Goal: Navigation & Orientation: Find specific page/section

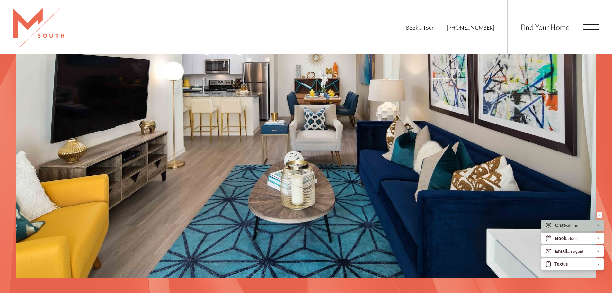
scroll to position [635, 0]
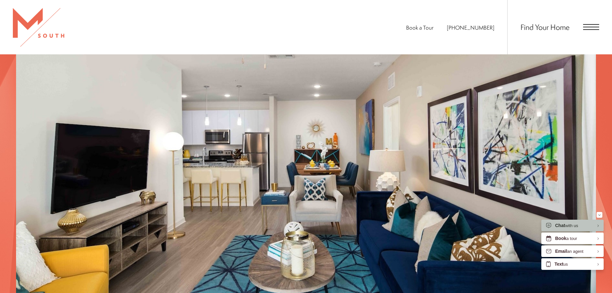
click at [596, 27] on span "Open Menu" at bounding box center [591, 27] width 16 height 1
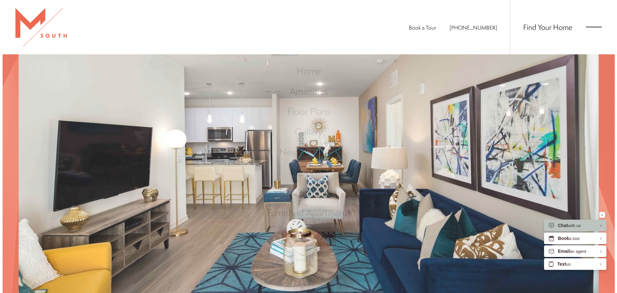
scroll to position [0, 0]
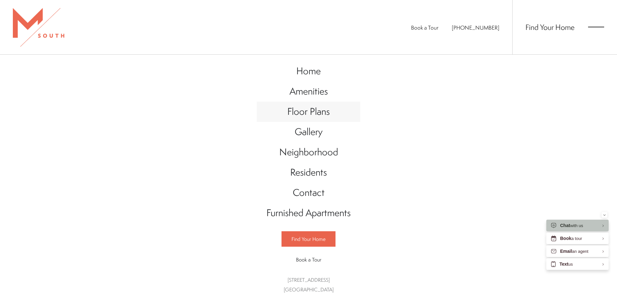
click at [320, 113] on span "Floor Plans" at bounding box center [308, 111] width 42 height 13
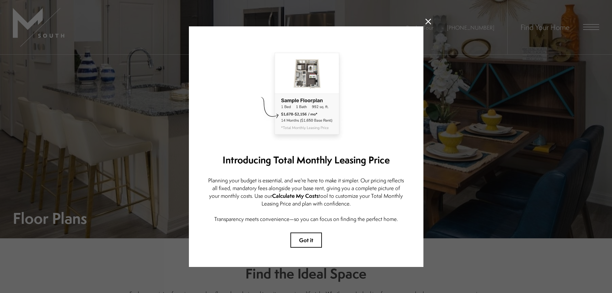
scroll to position [4, 0]
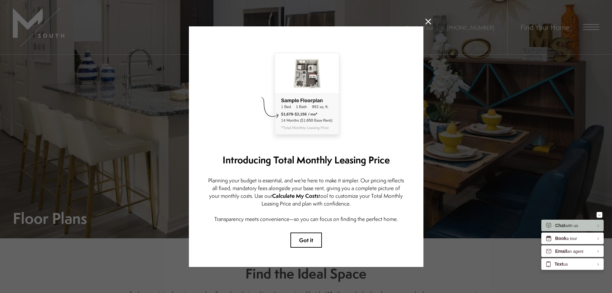
click at [427, 19] on icon at bounding box center [428, 22] width 6 height 6
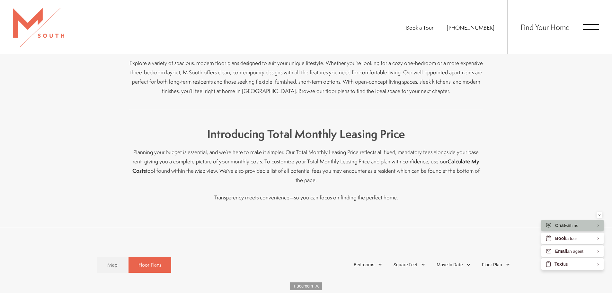
scroll to position [353, 0]
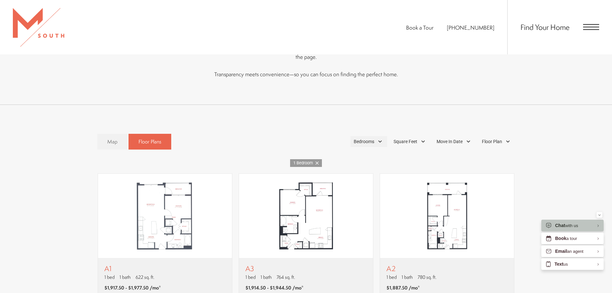
click at [373, 138] on span "Bedrooms" at bounding box center [364, 141] width 21 height 7
click at [346, 156] on span "1 Bedroom" at bounding box center [357, 159] width 32 height 7
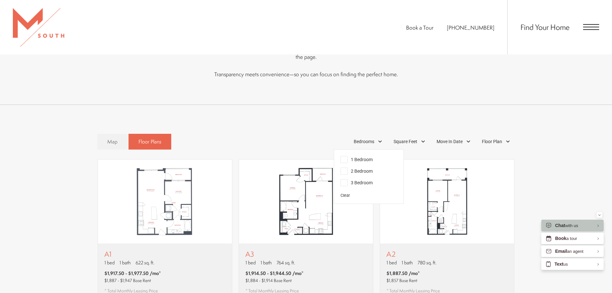
click at [346, 167] on span "2 Bedroom" at bounding box center [357, 170] width 32 height 7
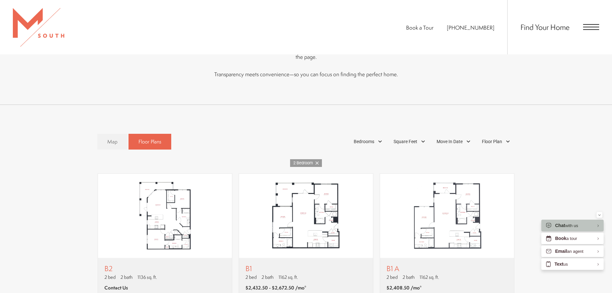
click at [448, 145] on div "Map Floor Plans 1 Bedrooms 1 Bedroom 2 Bedroom" at bounding box center [306, 251] width 586 height 243
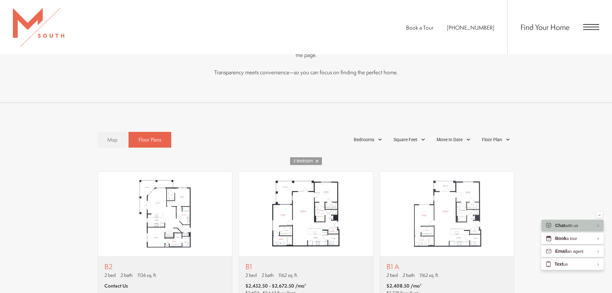
scroll to position [289, 0]
